Goal: Information Seeking & Learning: Learn about a topic

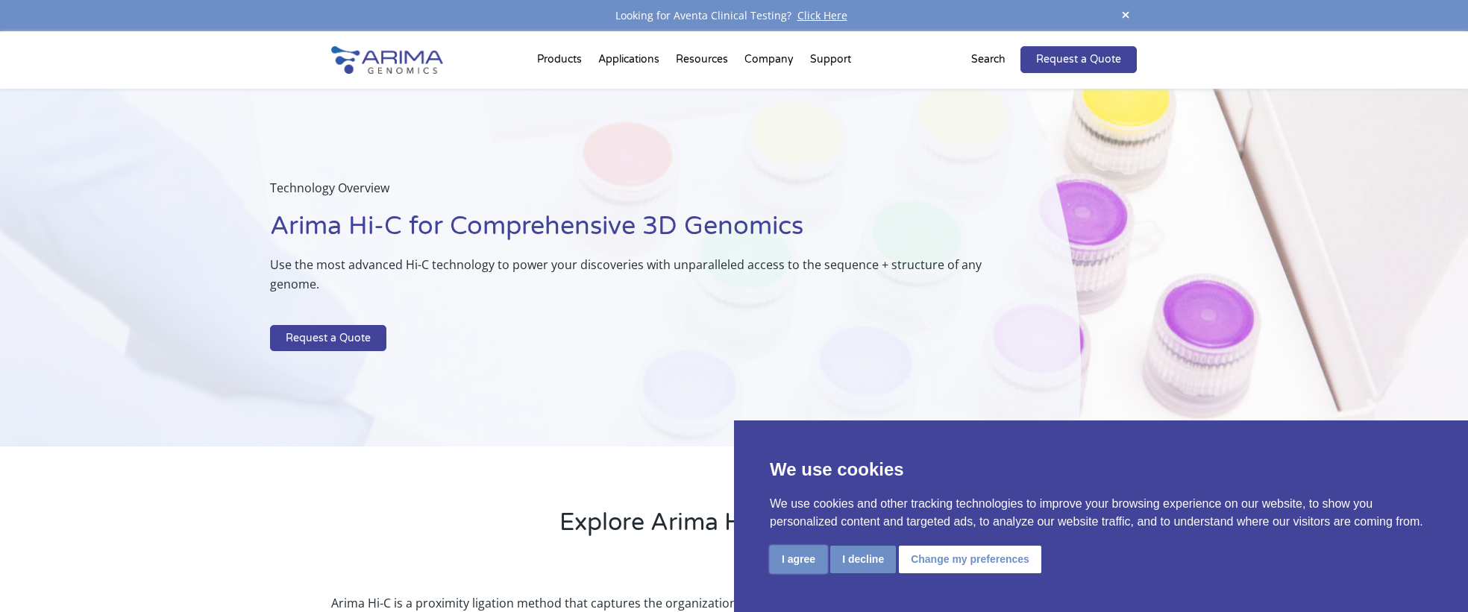
click at [791, 562] on button "I agree" at bounding box center [798, 560] width 57 height 28
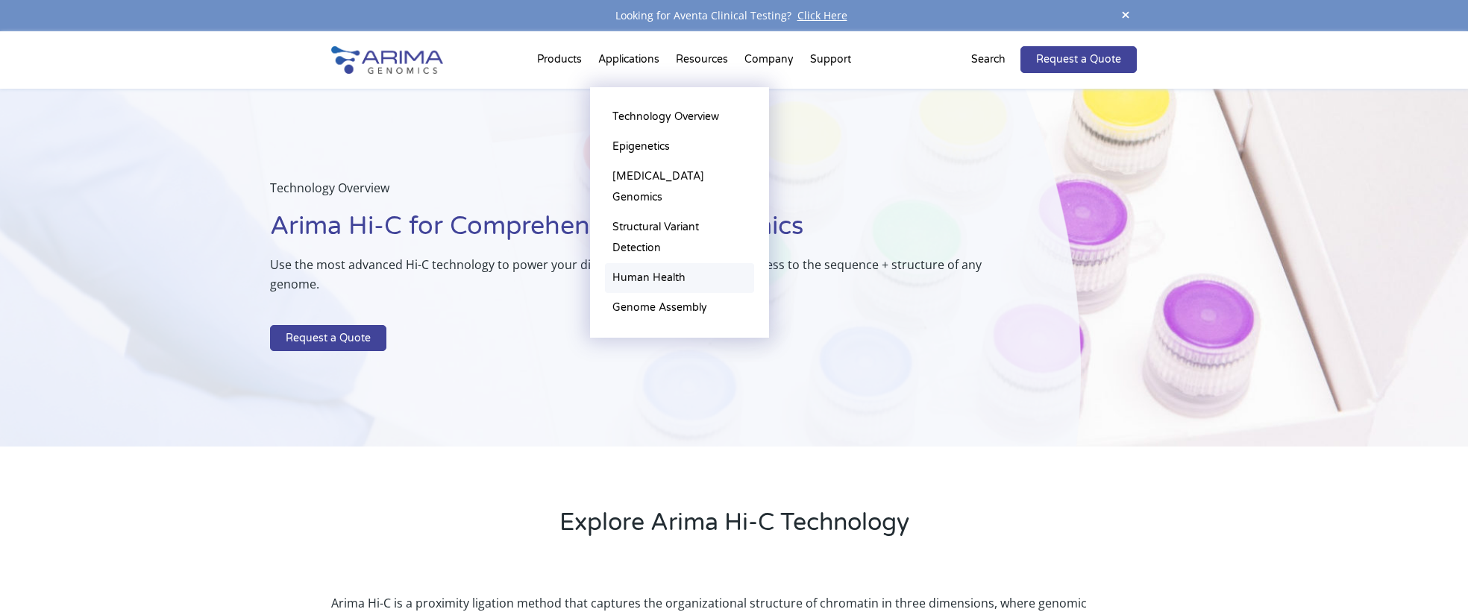
click at [664, 263] on link "Human Health" at bounding box center [679, 278] width 149 height 30
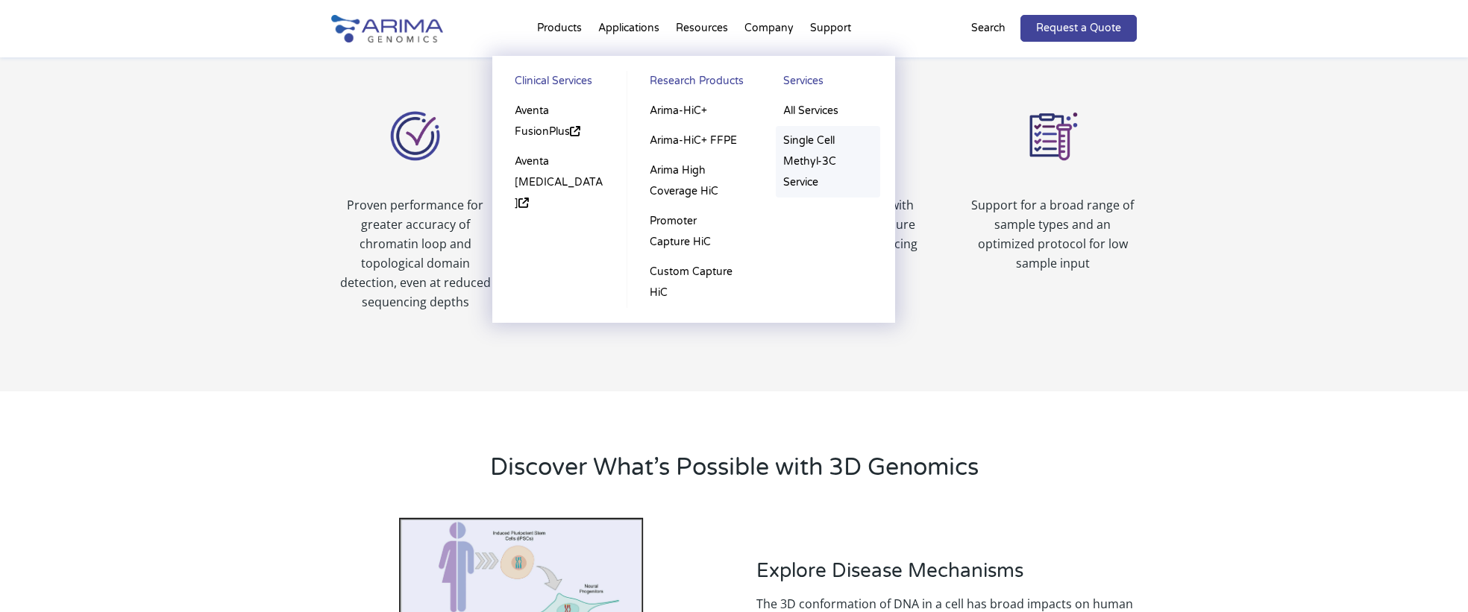
scroll to position [828, 0]
click at [549, 132] on link "Aventa FusionPlus" at bounding box center [559, 121] width 104 height 51
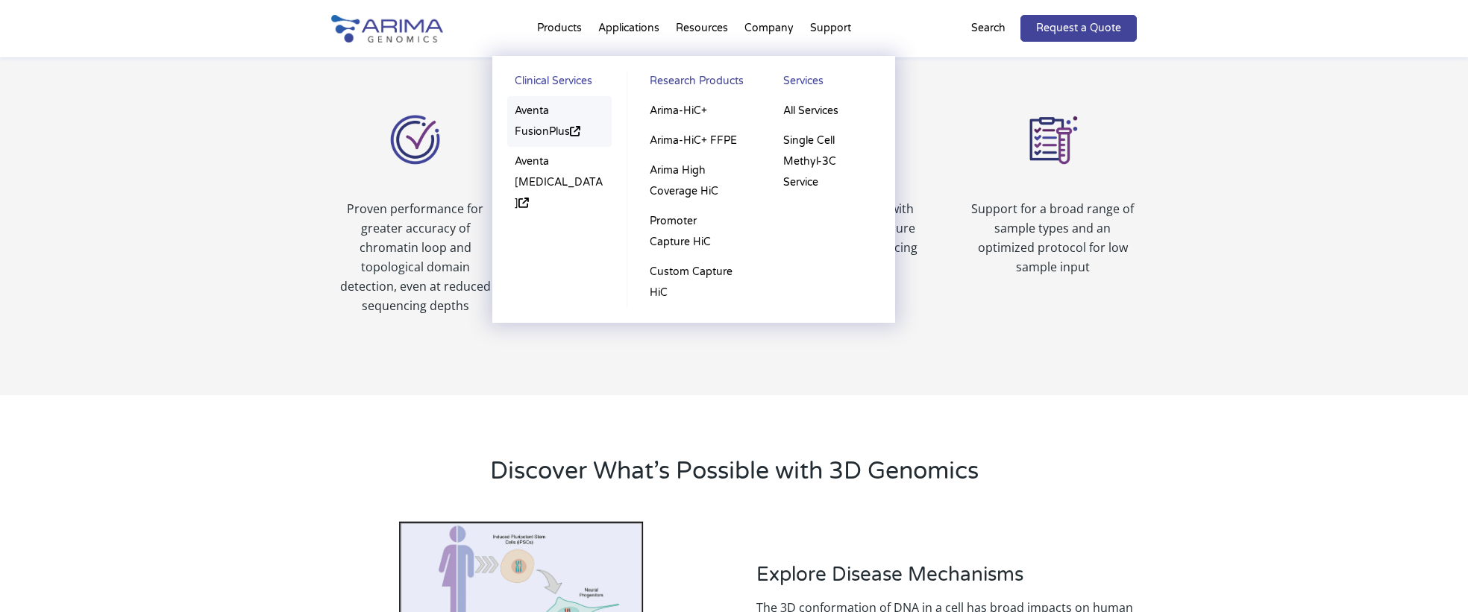
scroll to position [814, 0]
